Goal: Navigation & Orientation: Find specific page/section

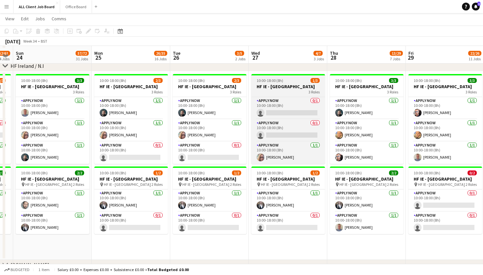
scroll to position [1879, 0]
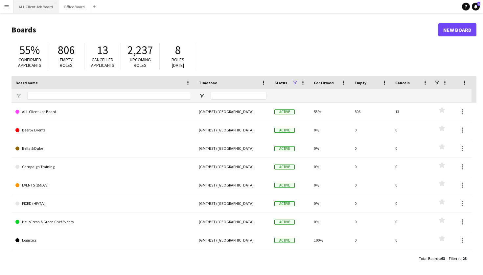
click at [34, 10] on button "ALL Client Job Board Close" at bounding box center [35, 6] width 45 height 13
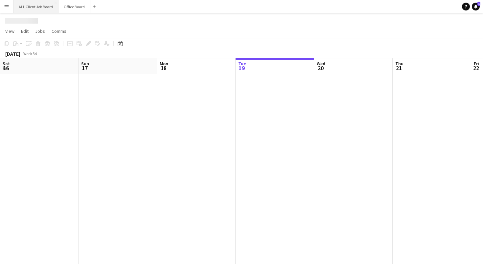
scroll to position [0, 157]
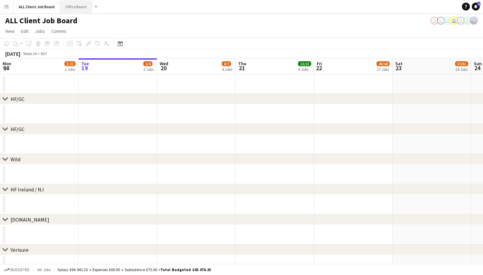
click at [70, 6] on button "Office Board Close" at bounding box center [76, 6] width 32 height 13
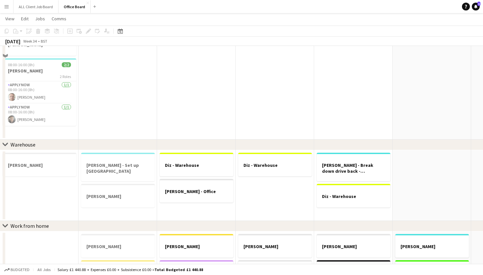
scroll to position [189, 0]
